Goal: Feedback & Contribution: Submit feedback/report problem

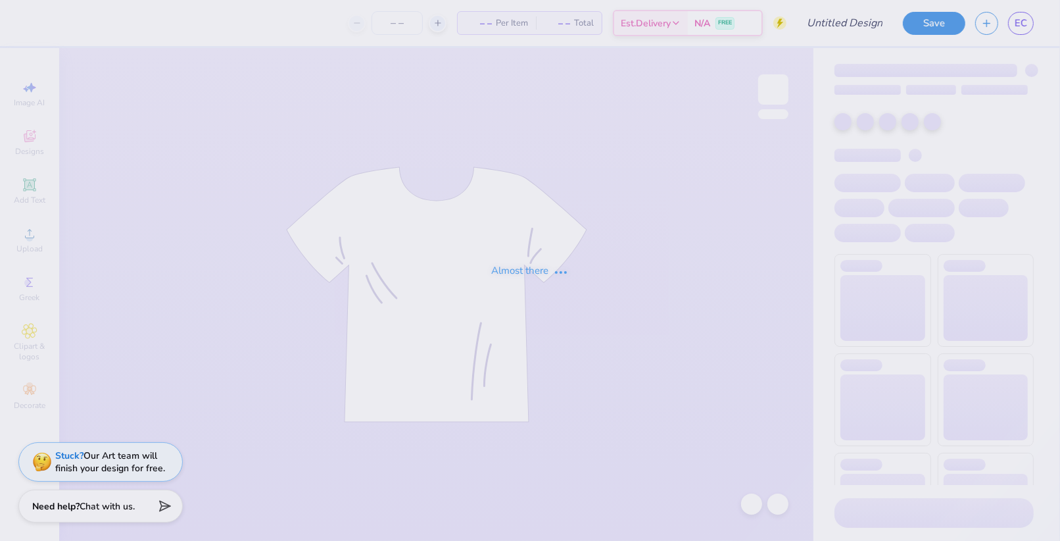
type input "[PERSON_NAME] : [US_STATE][GEOGRAPHIC_DATA]"
type input "24"
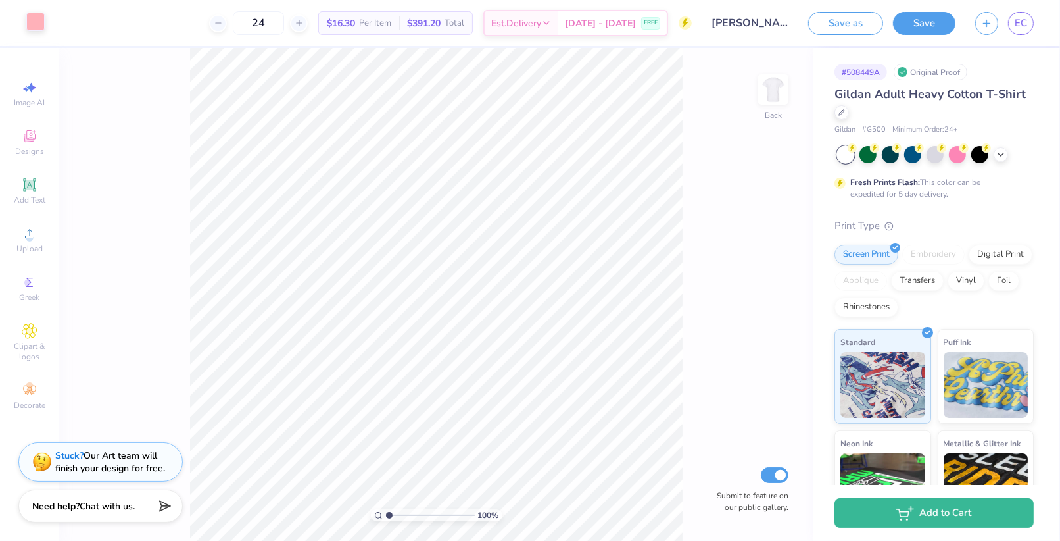
click at [31, 16] on div at bounding box center [35, 21] width 18 height 18
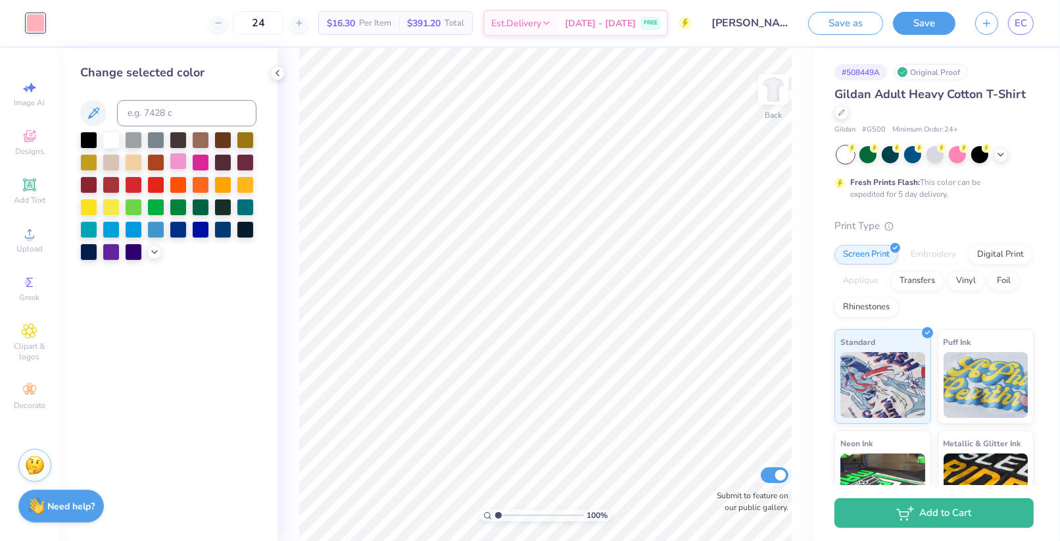
click at [182, 169] on div at bounding box center [178, 161] width 17 height 17
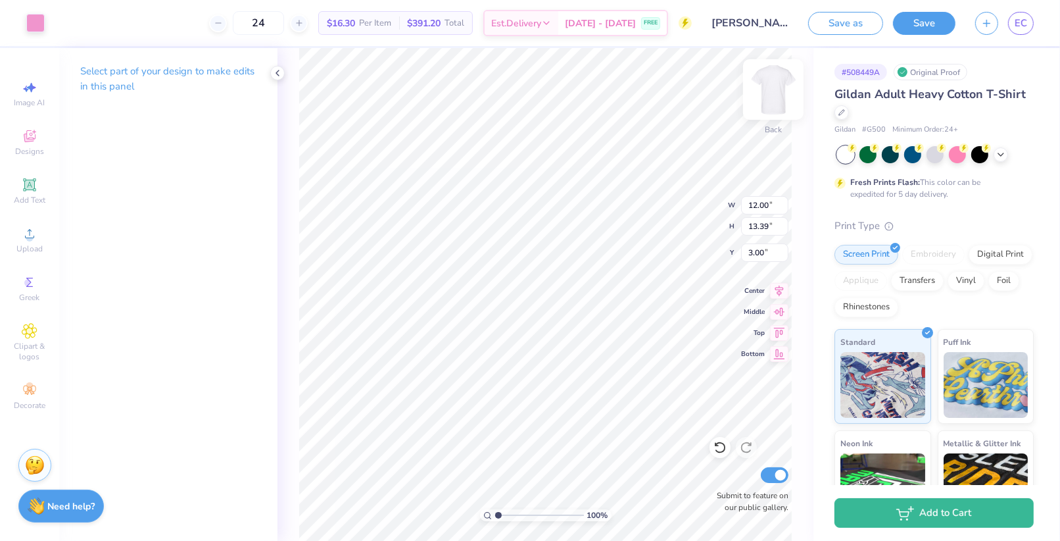
click at [780, 96] on img at bounding box center [773, 89] width 53 height 53
click at [767, 103] on img at bounding box center [773, 89] width 53 height 53
type input "3.30"
type input "6.68"
type input "9.54"
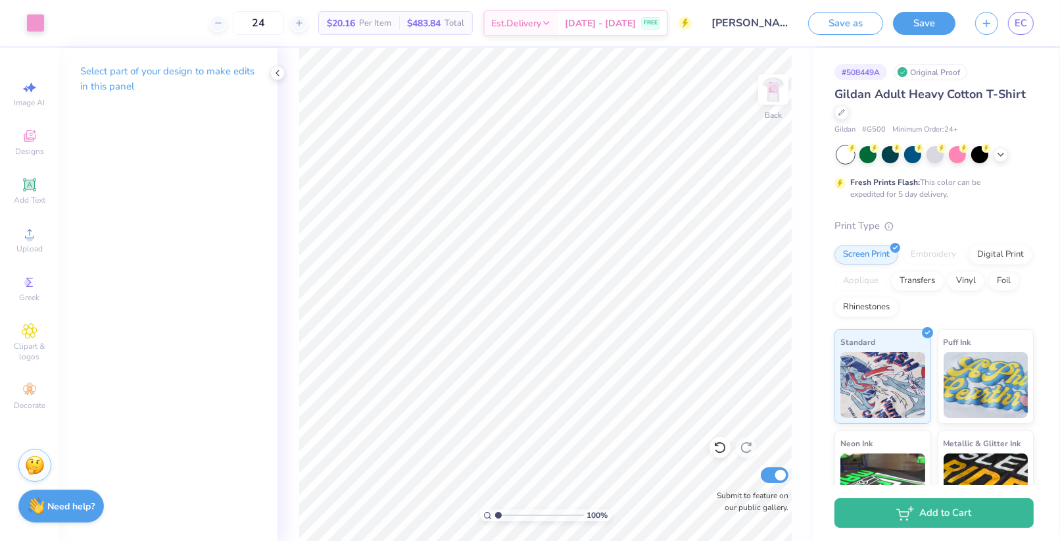
click at [422, 540] on html "Art colors 24 $20.16 Per Item $483.84 Total Est. Delivery Aug 29 - Sep 1 FREE D…" at bounding box center [530, 270] width 1060 height 541
type input "9.11"
type input "3.60"
type input "3.67"
click at [51, 498] on strong "Need help?" at bounding box center [71, 504] width 47 height 12
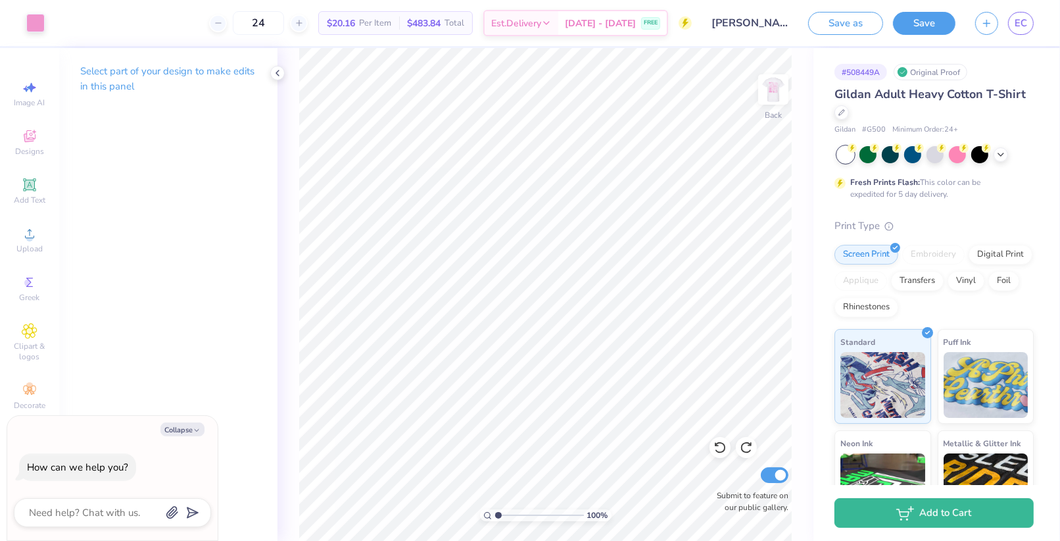
click at [75, 390] on div "Select part of your design to make edits in this panel" at bounding box center [168, 294] width 218 height 493
click at [197, 430] on icon "button" at bounding box center [197, 430] width 8 height 8
type textarea "x"
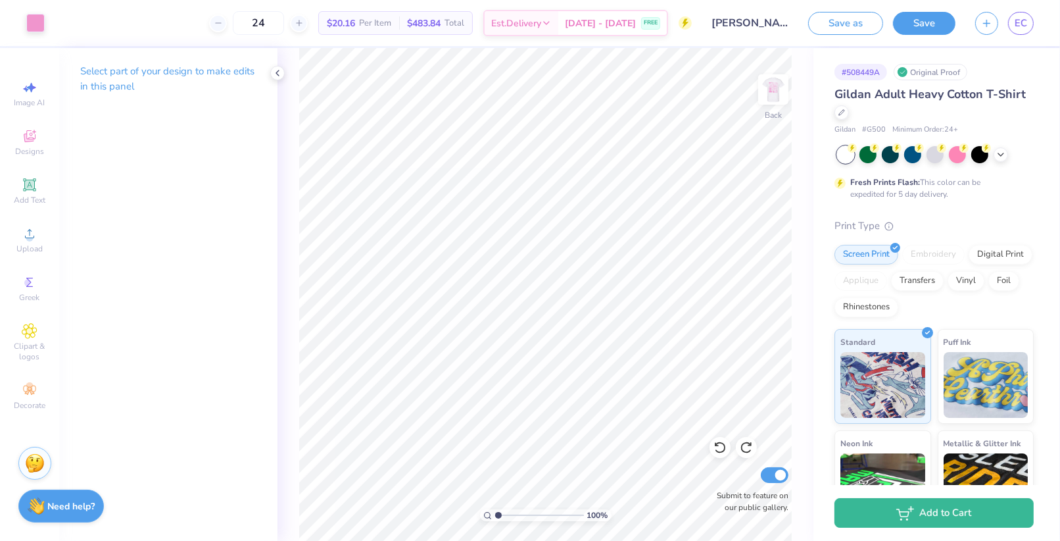
click at [31, 462] on img at bounding box center [35, 463] width 20 height 20
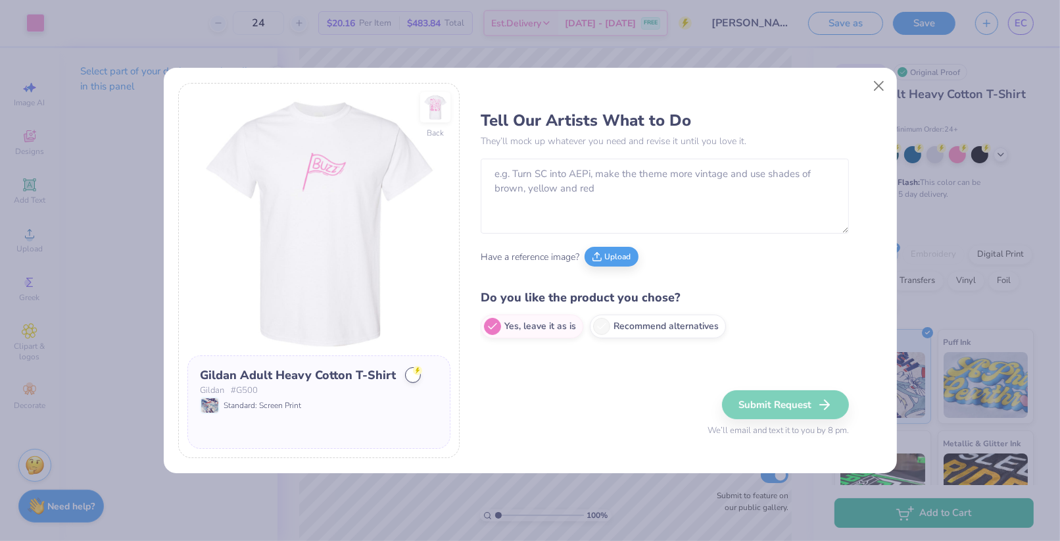
click at [650, 236] on div "Tell Our Artists What to Do They’ll mock up whatever you need and revise it unt…" at bounding box center [665, 224] width 368 height 241
click at [640, 214] on textarea at bounding box center [665, 196] width 368 height 75
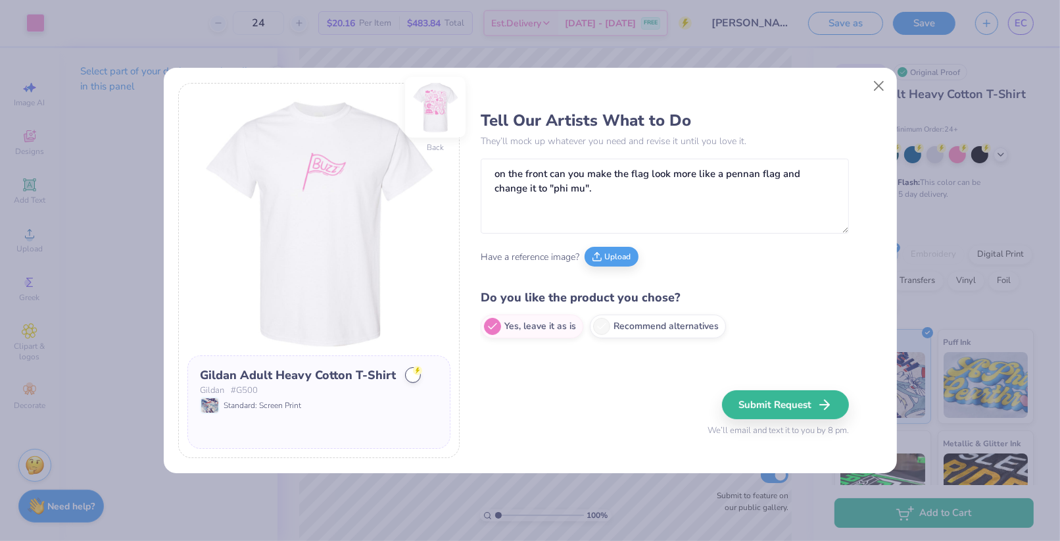
click at [435, 112] on img at bounding box center [435, 107] width 61 height 61
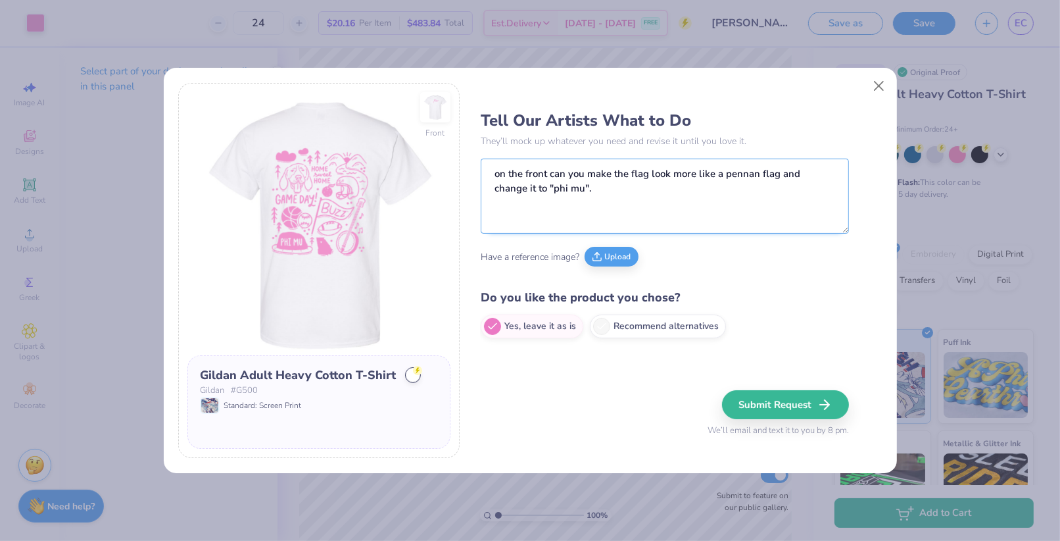
click at [624, 182] on textarea "on the front can you make the flag look more like a pennan flag and change it t…" at bounding box center [665, 196] width 368 height 75
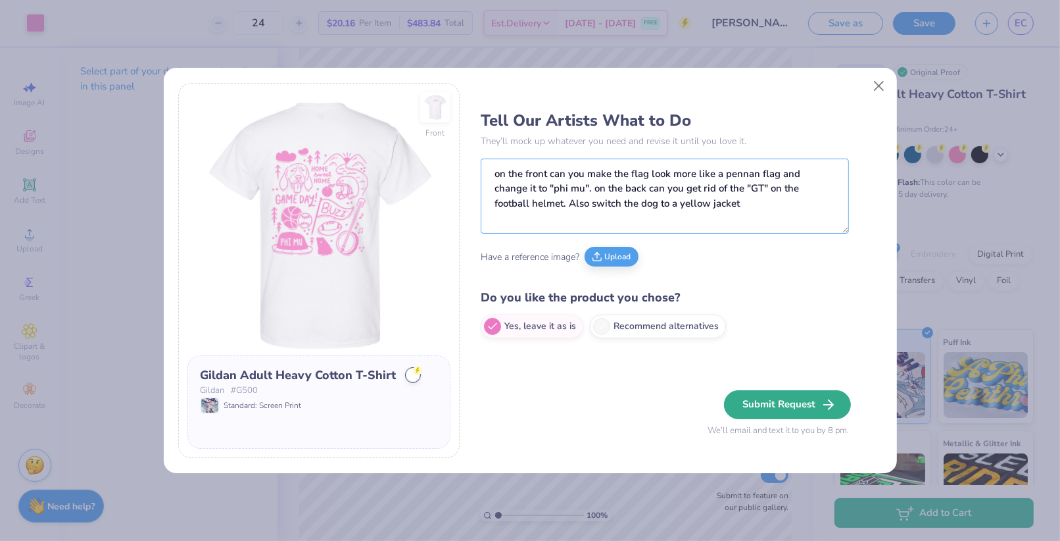
type textarea "on the front can you make the flag look more like a pennan flag and change it t…"
click at [757, 401] on button "Submit Request" at bounding box center [787, 404] width 127 height 29
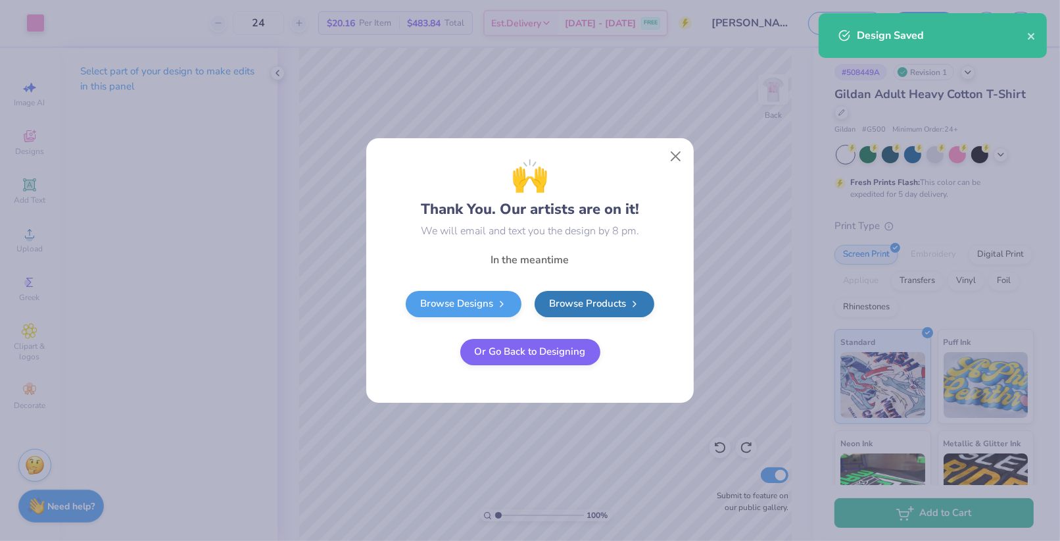
click at [661, 161] on div "🙌 Thank You. Our artists are on it! We will email and text you the design by 8 …" at bounding box center [530, 196] width 316 height 86
click at [670, 159] on button "Close" at bounding box center [676, 156] width 25 height 25
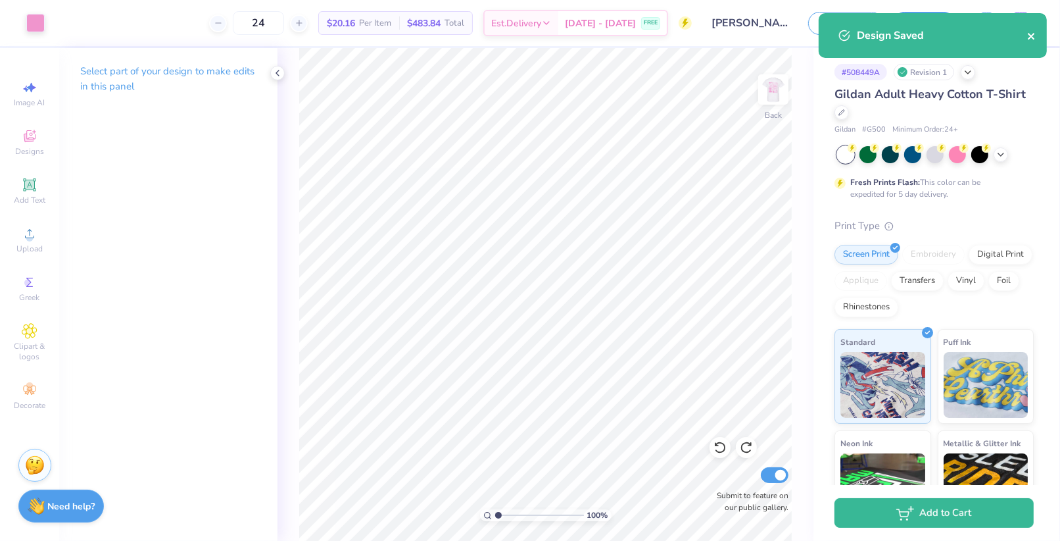
click at [1032, 30] on button "close" at bounding box center [1031, 36] width 9 height 16
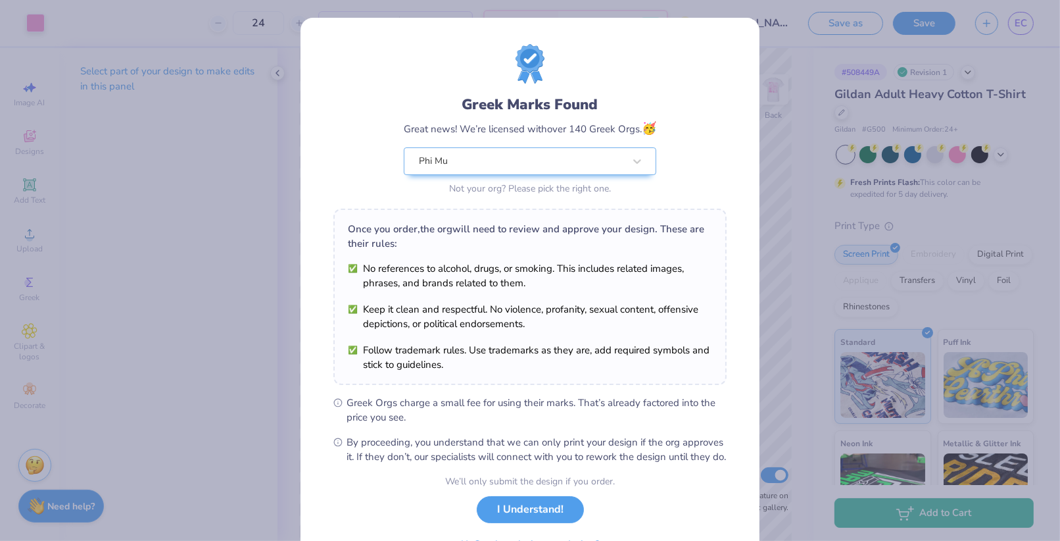
click at [1021, 25] on div "Design Saved" at bounding box center [933, 41] width 234 height 60
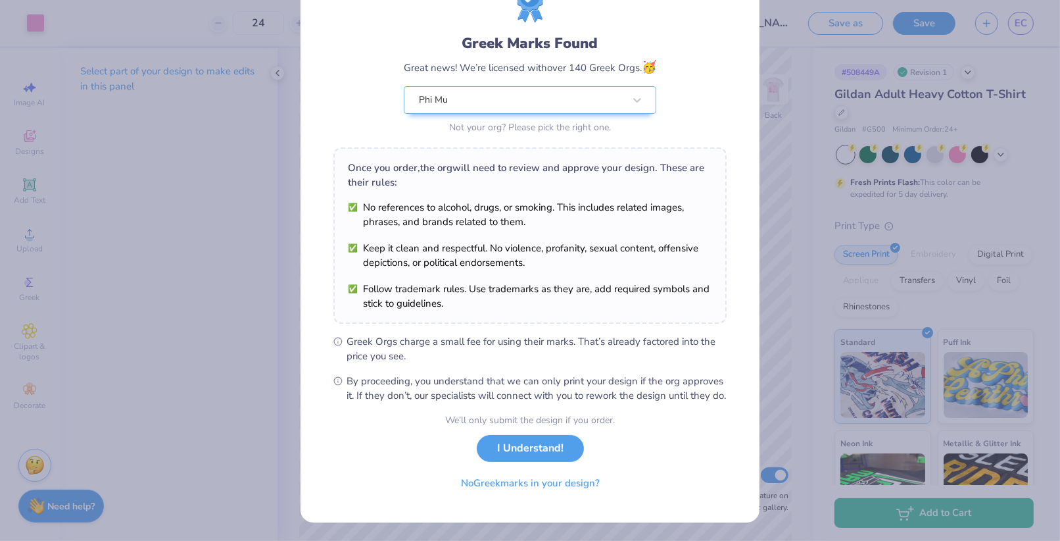
click at [542, 467] on div "We’ll only submit the design if you order. I Understand! No Greek marks in your…" at bounding box center [530, 454] width 170 height 83
click at [545, 447] on button "I Understand!" at bounding box center [530, 445] width 107 height 27
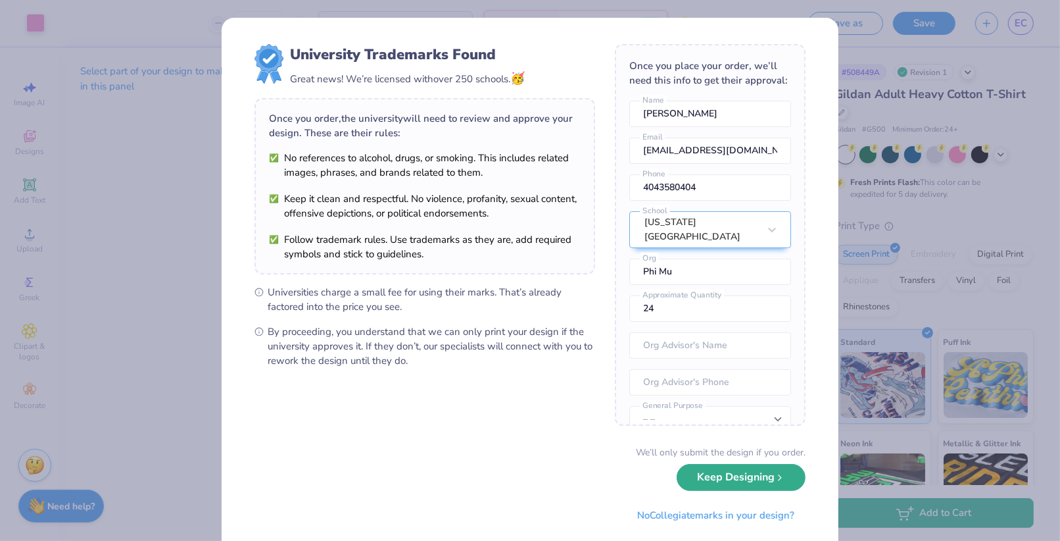
click at [773, 472] on button "Keep Designing" at bounding box center [741, 477] width 129 height 27
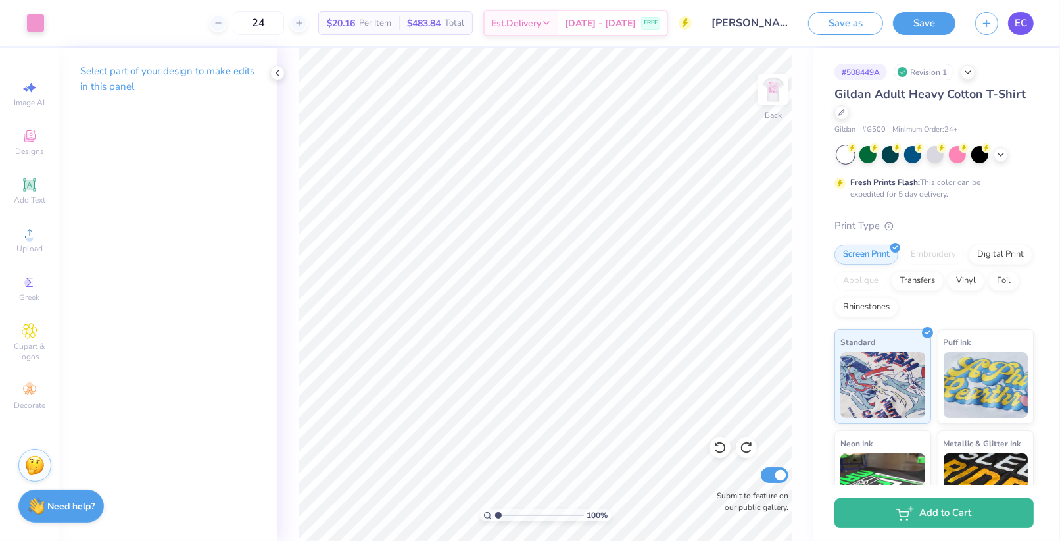
click at [1018, 30] on link "EC" at bounding box center [1021, 23] width 26 height 23
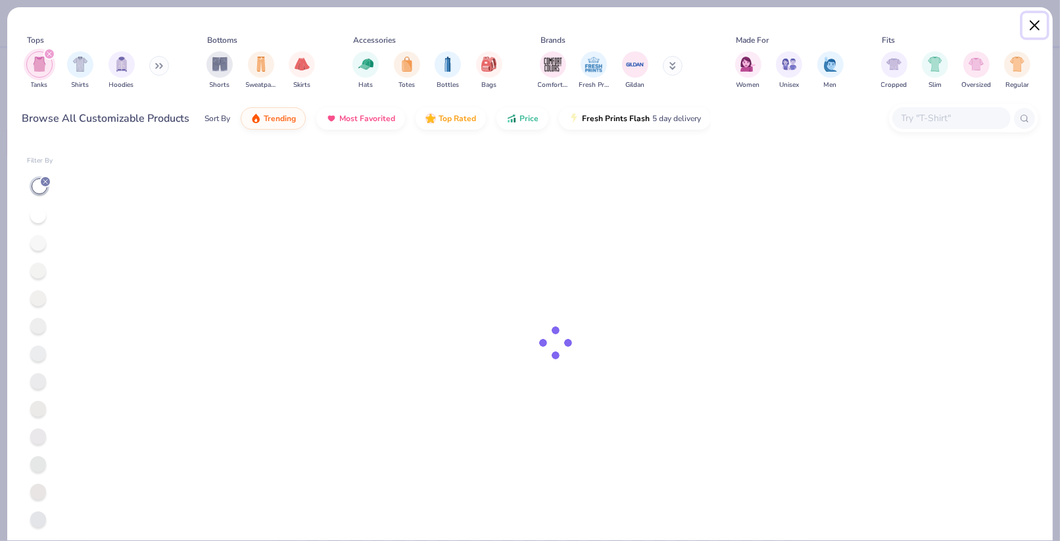
click at [1043, 22] on button "Close" at bounding box center [1035, 25] width 25 height 25
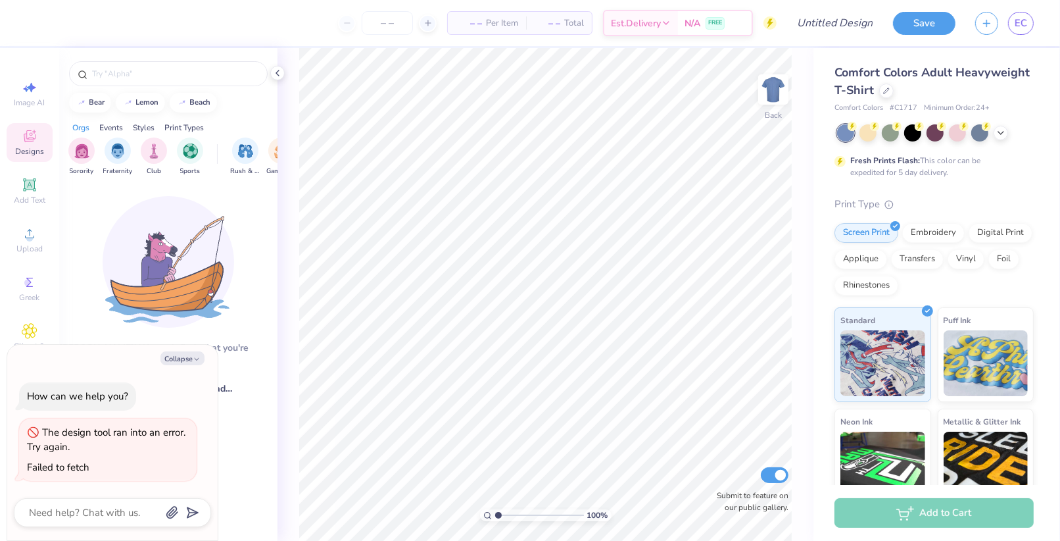
click at [779, 141] on div "– – Per Item – – Total Est. Delivery N/A FREE Design Title Save EC Image AI Des…" at bounding box center [530, 270] width 1060 height 541
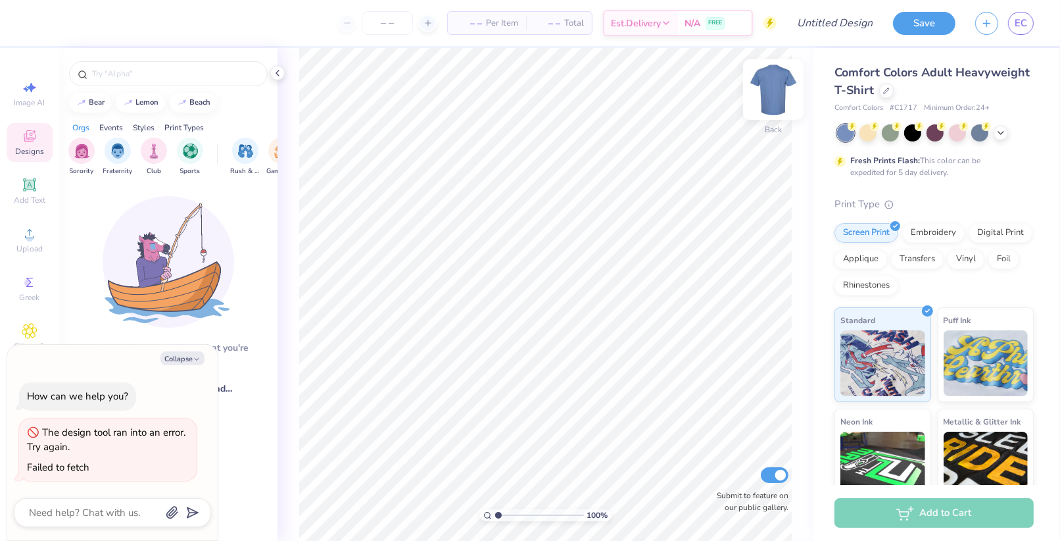
click at [774, 92] on img at bounding box center [773, 89] width 53 height 53
click at [774, 91] on img at bounding box center [773, 89] width 53 height 53
type textarea "x"
